Goal: Transaction & Acquisition: Purchase product/service

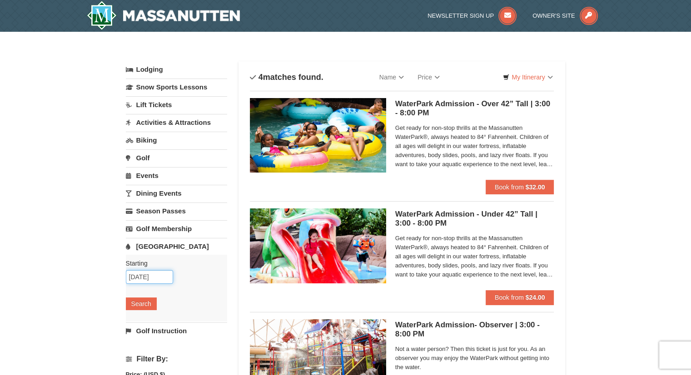
click at [151, 277] on input "11/06/2025" at bounding box center [149, 277] width 47 height 14
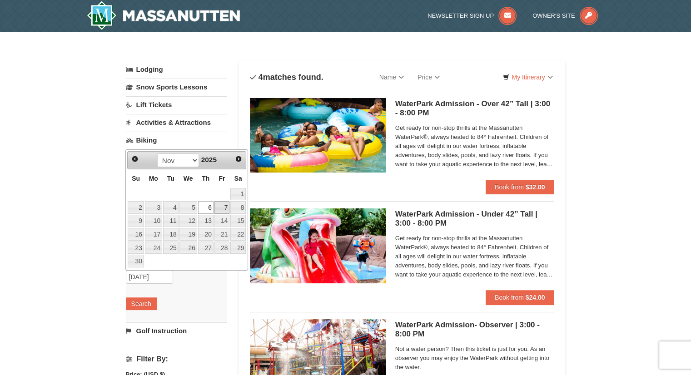
click at [218, 202] on link "7" at bounding box center [221, 207] width 15 height 13
type input "[DATE]"
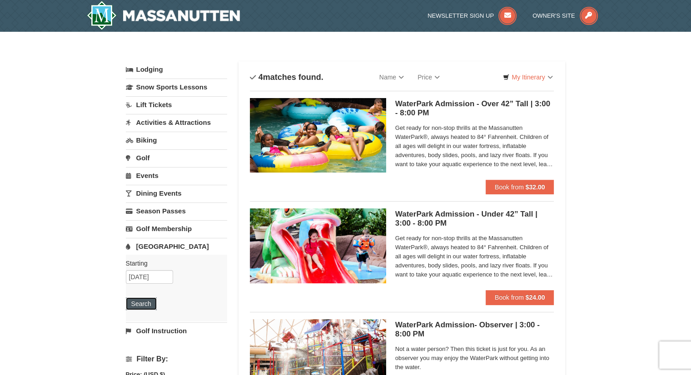
click at [140, 298] on button "Search" at bounding box center [141, 304] width 31 height 13
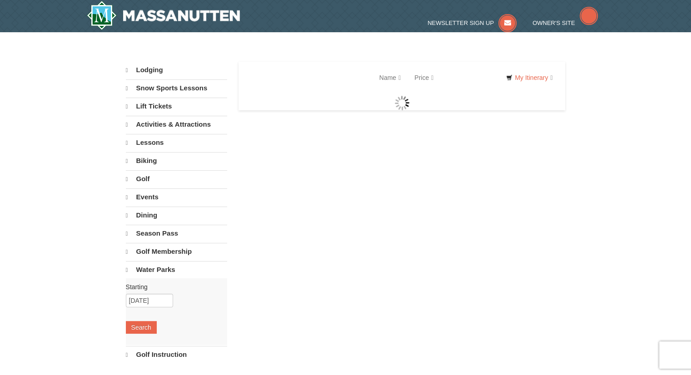
select select "9"
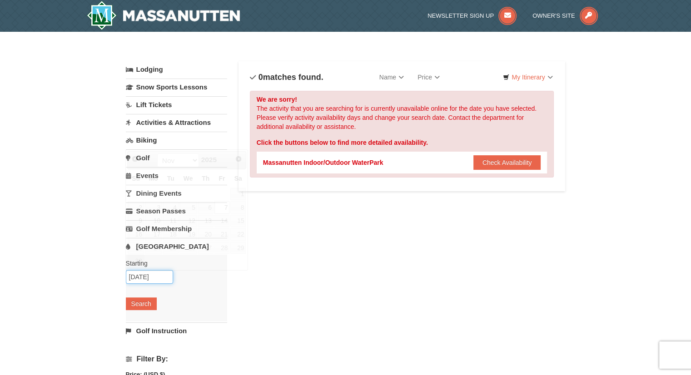
click at [152, 278] on input "[DATE]" at bounding box center [149, 277] width 47 height 14
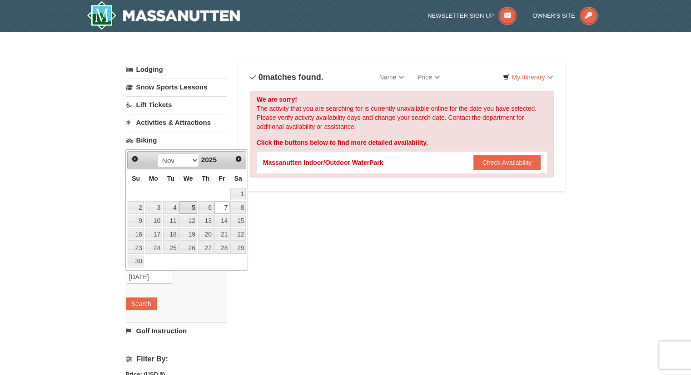
click at [193, 210] on link "5" at bounding box center [188, 207] width 18 height 13
type input "[DATE]"
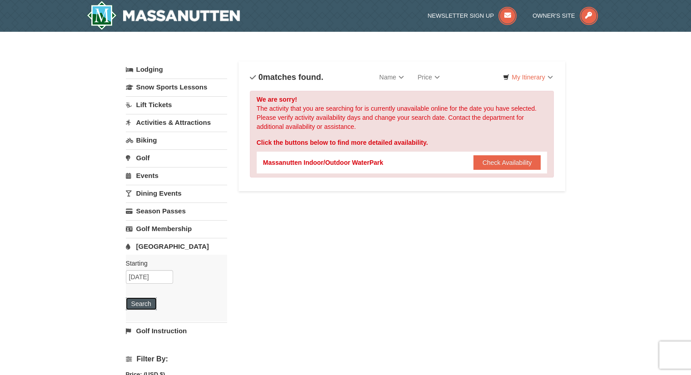
click at [141, 304] on button "Search" at bounding box center [141, 304] width 31 height 13
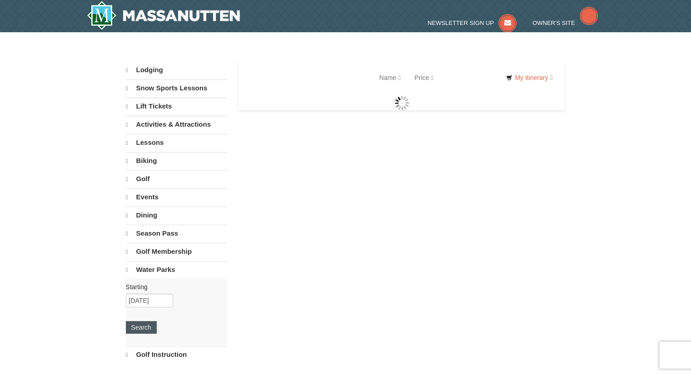
select select "9"
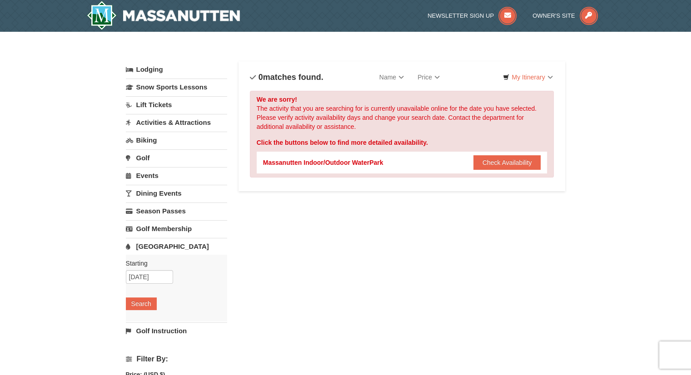
click at [176, 194] on link "Dining Events" at bounding box center [176, 193] width 101 height 17
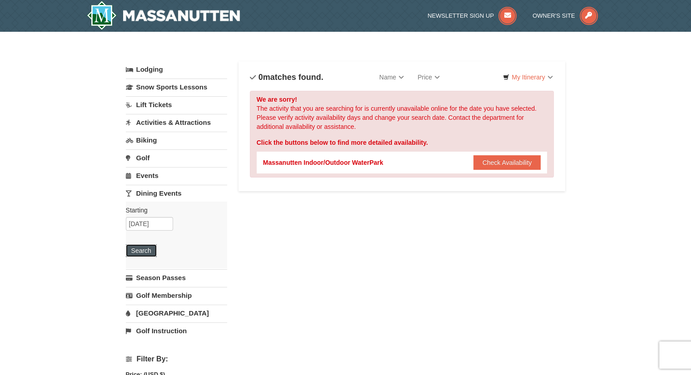
click at [143, 252] on button "Search" at bounding box center [141, 250] width 31 height 13
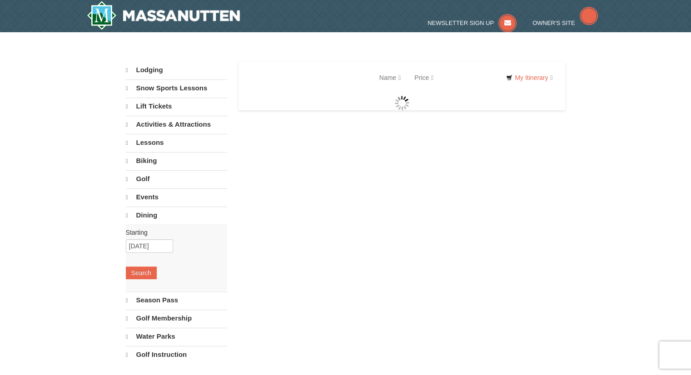
select select "9"
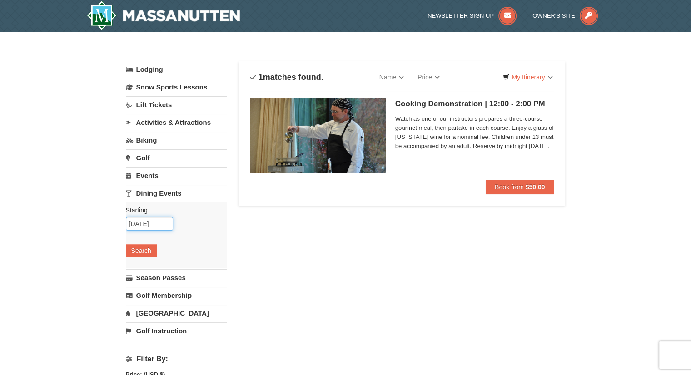
click at [154, 225] on input "[DATE]" at bounding box center [149, 224] width 47 height 14
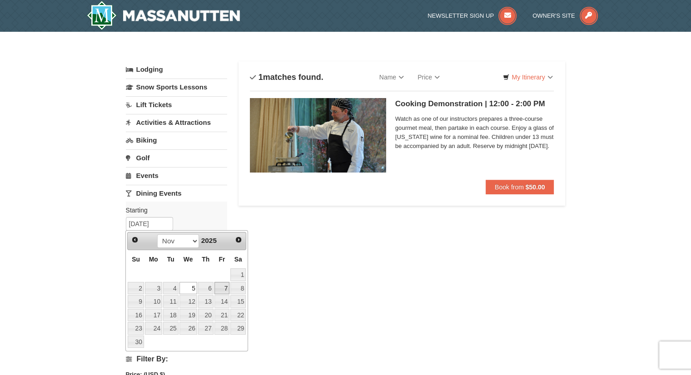
click at [223, 290] on link "7" at bounding box center [221, 288] width 15 height 13
type input "[DATE]"
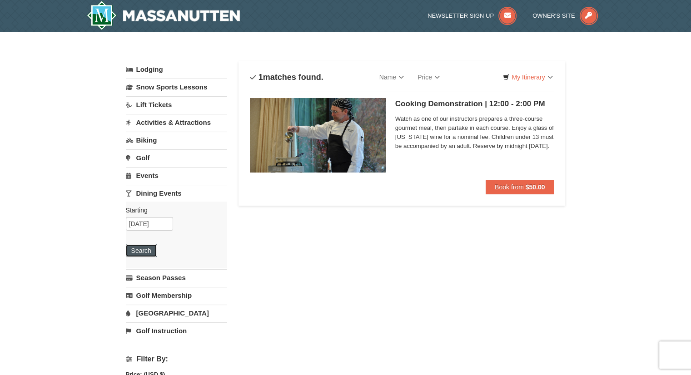
click at [137, 250] on button "Search" at bounding box center [141, 250] width 31 height 13
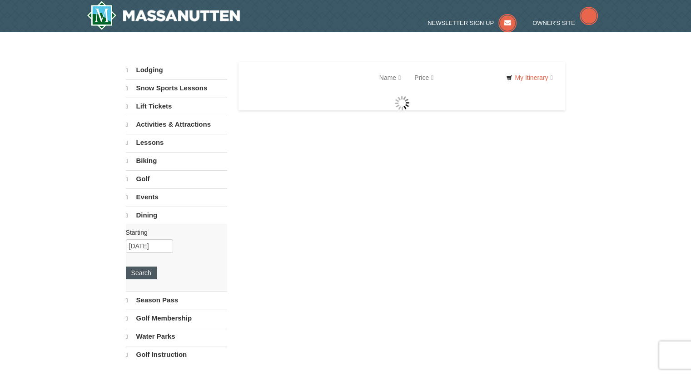
select select "9"
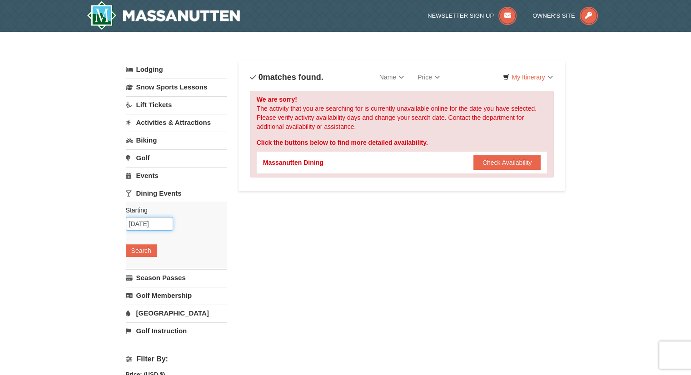
click at [163, 226] on input "11/07/2025" at bounding box center [149, 224] width 47 height 14
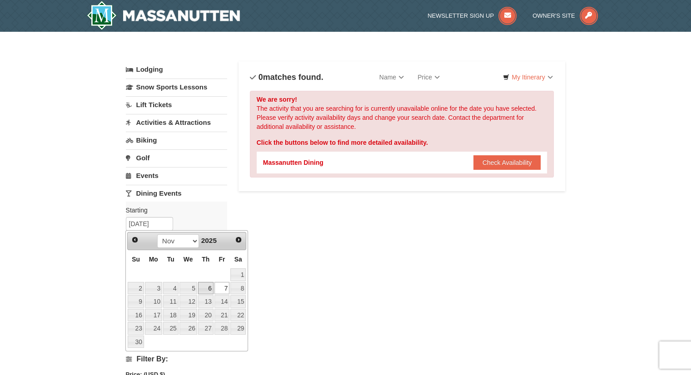
click at [212, 286] on link "6" at bounding box center [205, 288] width 15 height 13
type input "[DATE]"
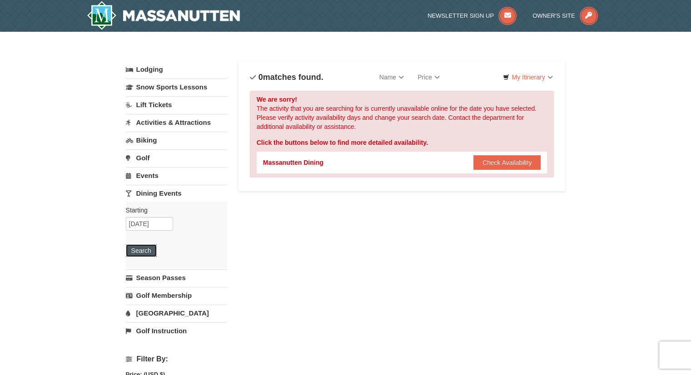
click at [145, 253] on button "Search" at bounding box center [141, 250] width 31 height 13
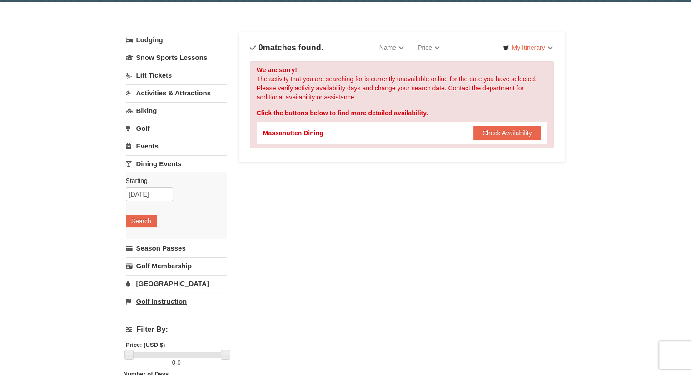
scroll to position [45, 0]
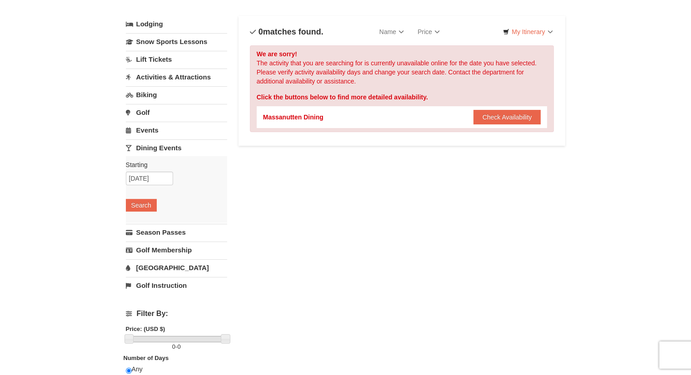
click at [156, 267] on link "[GEOGRAPHIC_DATA]" at bounding box center [176, 267] width 101 height 17
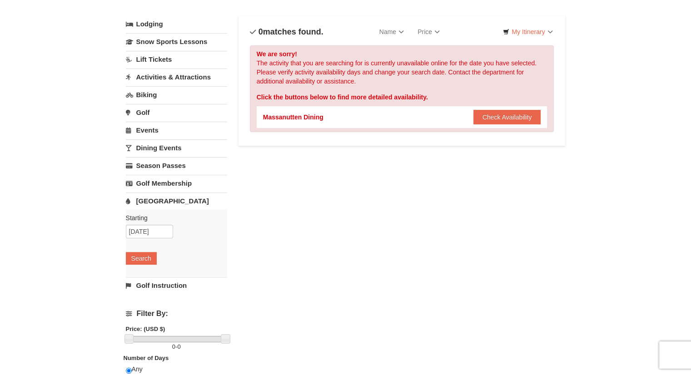
click at [154, 199] on link "[GEOGRAPHIC_DATA]" at bounding box center [176, 201] width 101 height 17
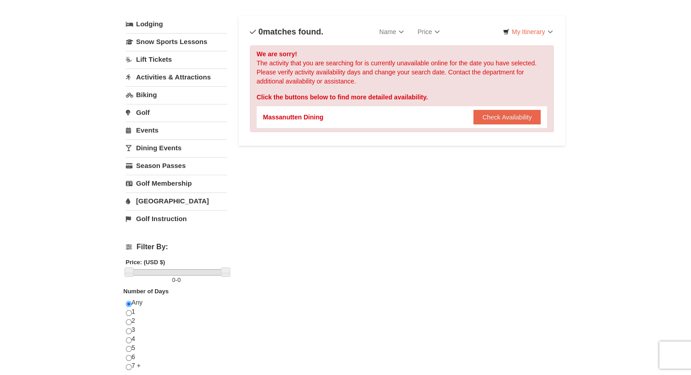
click at [164, 200] on link "[GEOGRAPHIC_DATA]" at bounding box center [176, 201] width 101 height 17
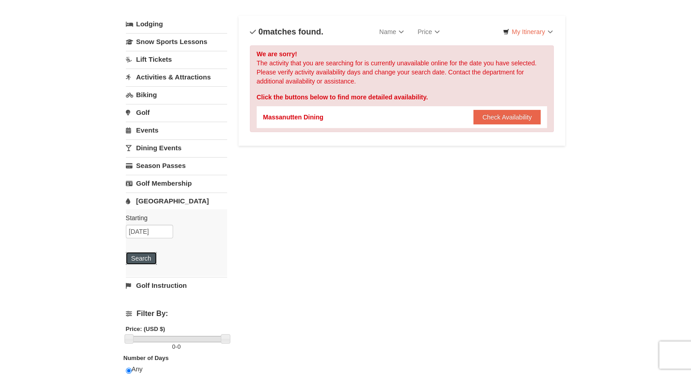
click at [140, 253] on button "Search" at bounding box center [141, 258] width 31 height 13
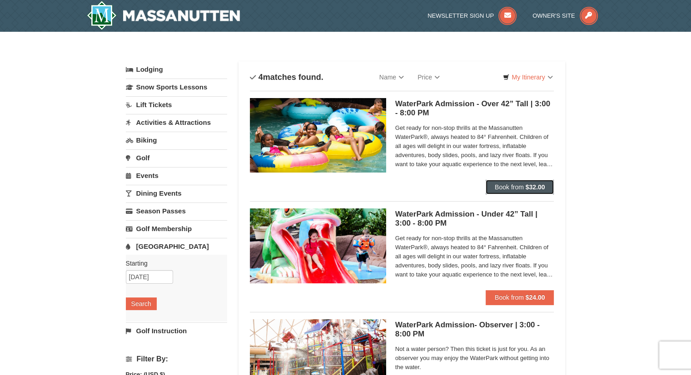
click at [490, 187] on button "Book from $32.00" at bounding box center [520, 187] width 69 height 15
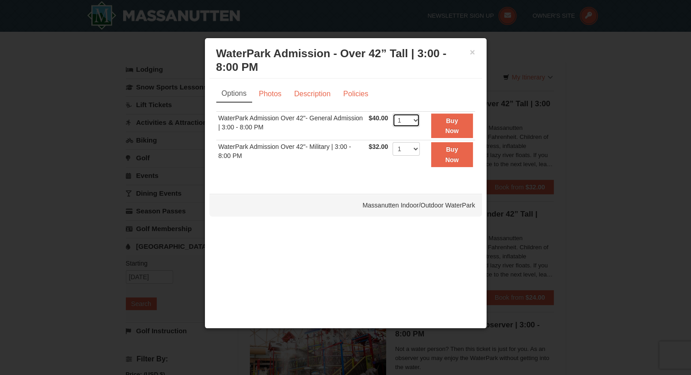
click at [410, 119] on select "1 2 3 4 5 6 7 8 9 10 11 12 13 14 15 16 17 18 19 20" at bounding box center [406, 121] width 27 height 14
select select "2"
click at [393, 114] on select "1 2 3 4 5 6 7 8 9 10 11 12 13 14 15 16 17 18 19 20" at bounding box center [406, 121] width 27 height 14
click at [440, 125] on button "Buy Now" at bounding box center [451, 126] width 41 height 25
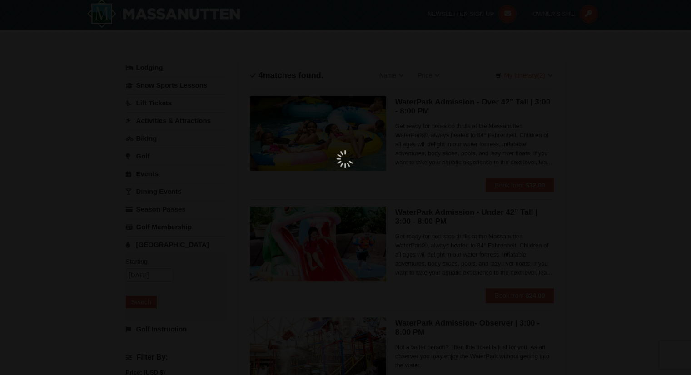
scroll to position [3, 0]
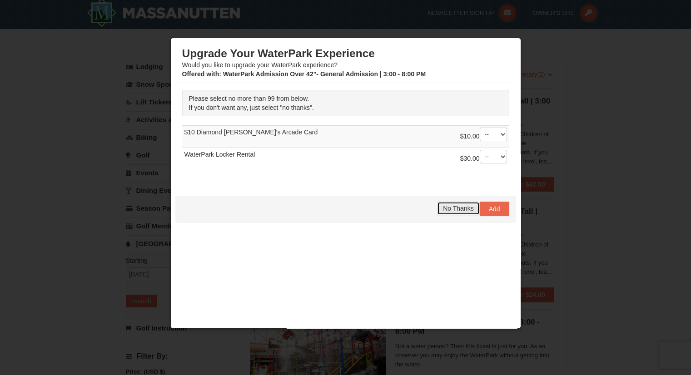
click at [459, 209] on span "No Thanks" at bounding box center [458, 208] width 30 height 7
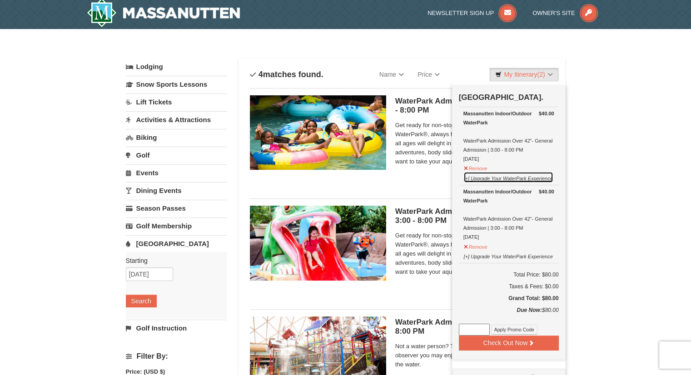
click at [469, 180] on button "[+] Upgrade Your WaterPark Experience" at bounding box center [508, 177] width 90 height 11
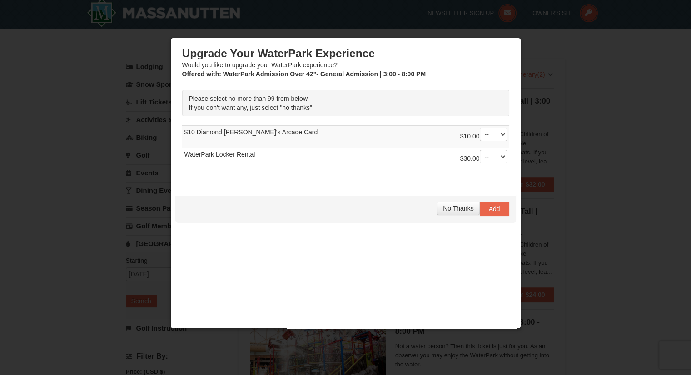
click at [79, 135] on div at bounding box center [345, 187] width 691 height 375
click at [446, 207] on span "No Thanks" at bounding box center [458, 208] width 30 height 7
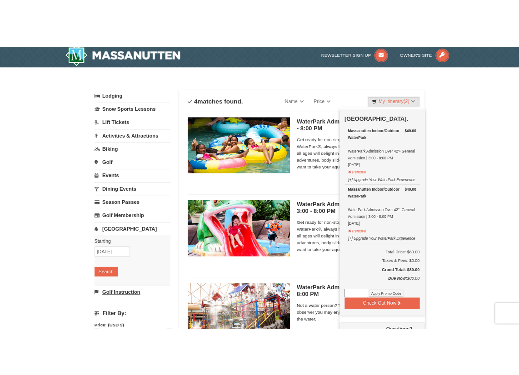
scroll to position [0, 0]
